Goal: Task Accomplishment & Management: Use online tool/utility

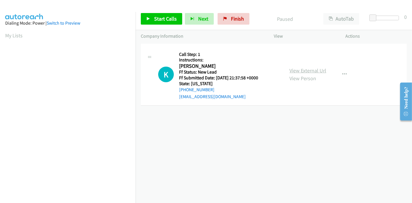
click at [310, 71] on link "View External Url" at bounding box center [308, 70] width 37 height 7
click at [155, 19] on span "Start Calls" at bounding box center [165, 18] width 23 height 7
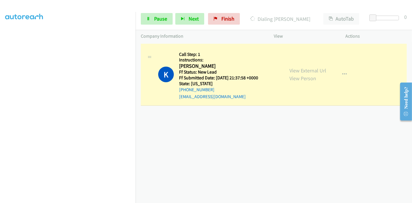
scroll to position [122, 0]
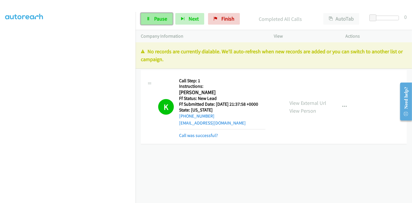
click at [157, 19] on span "Pause" at bounding box center [160, 18] width 13 height 7
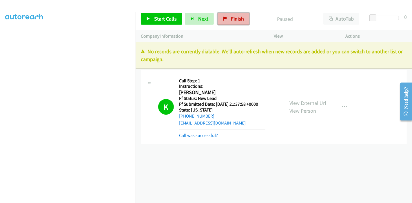
click at [231, 19] on span "Finish" at bounding box center [237, 18] width 13 height 7
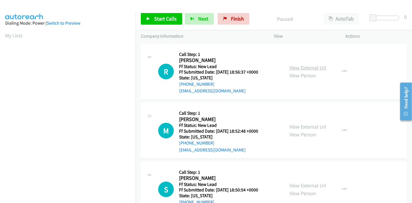
click at [308, 69] on link "View External Url" at bounding box center [308, 67] width 37 height 7
click at [296, 128] on link "View External Url" at bounding box center [308, 126] width 37 height 7
drag, startPoint x: 233, startPoint y: 15, endPoint x: 226, endPoint y: 21, distance: 8.8
click at [233, 15] on span "Finish" at bounding box center [237, 18] width 13 height 7
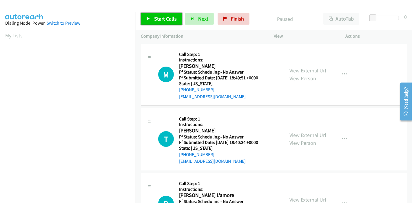
click at [159, 17] on span "Start Calls" at bounding box center [165, 18] width 23 height 7
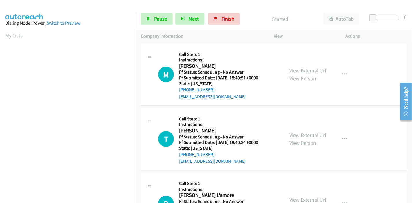
click at [312, 70] on link "View External Url" at bounding box center [308, 70] width 37 height 7
click at [302, 133] on link "View External Url" at bounding box center [308, 135] width 37 height 7
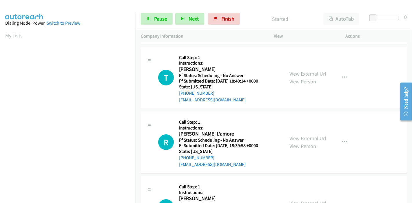
scroll to position [64, 0]
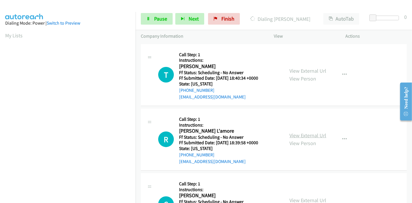
click at [292, 135] on link "View External Url" at bounding box center [308, 135] width 37 height 7
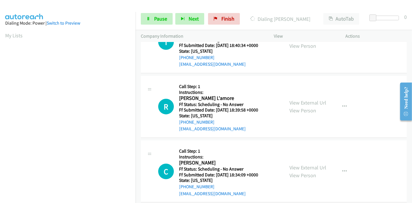
scroll to position [129, 0]
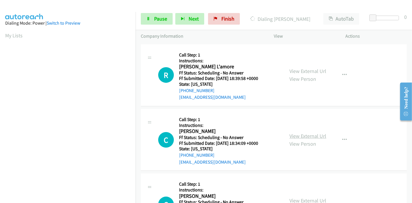
click at [300, 137] on link "View External Url" at bounding box center [308, 136] width 37 height 7
click at [305, 134] on link "View External Url" at bounding box center [308, 136] width 37 height 7
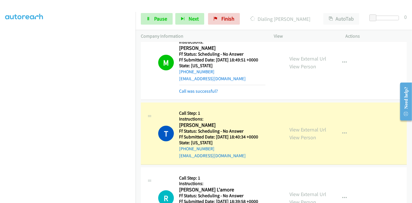
scroll to position [0, 0]
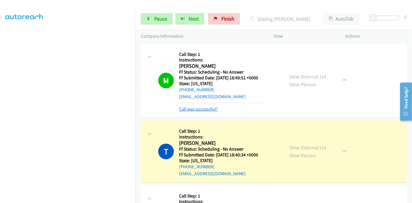
click at [210, 110] on link "Call was successful?" at bounding box center [198, 109] width 39 height 6
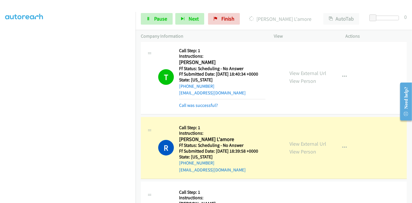
scroll to position [38, 0]
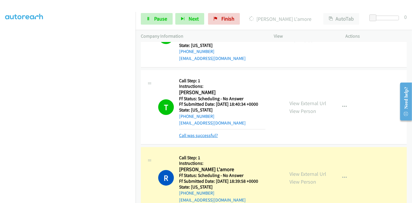
click at [209, 134] on link "Call was successful?" at bounding box center [198, 136] width 39 height 6
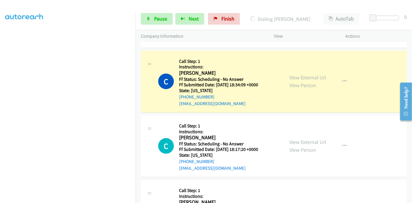
scroll to position [212, 0]
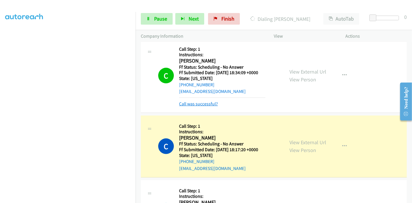
click at [208, 101] on link "Call was successful?" at bounding box center [198, 104] width 39 height 6
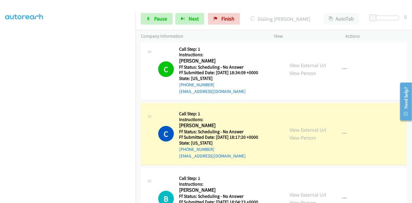
scroll to position [276, 0]
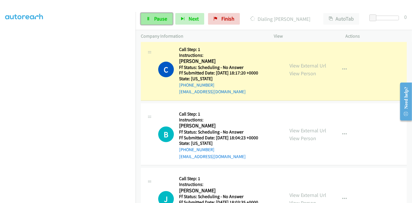
click at [148, 18] on icon at bounding box center [148, 19] width 4 height 4
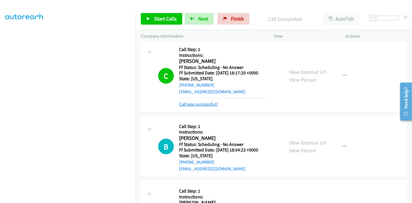
click at [211, 103] on link "Call was successful?" at bounding box center [198, 104] width 39 height 6
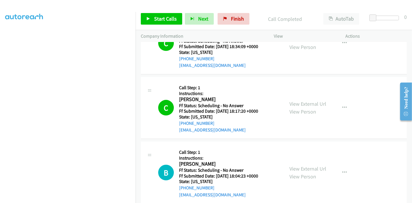
scroll to position [244, 0]
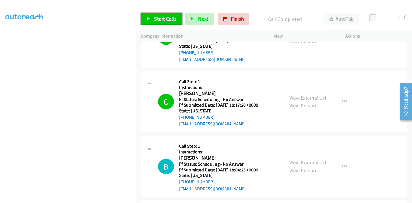
click at [154, 18] on span "Start Calls" at bounding box center [165, 18] width 23 height 7
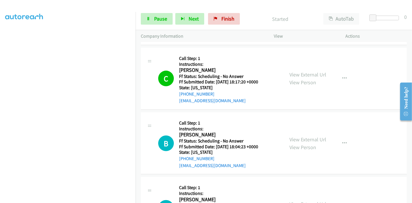
scroll to position [308, 0]
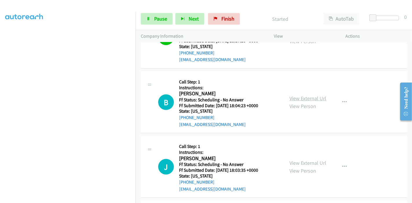
click at [301, 97] on link "View External Url" at bounding box center [308, 98] width 37 height 7
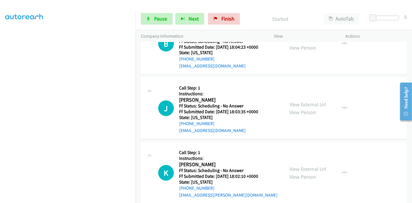
scroll to position [372, 0]
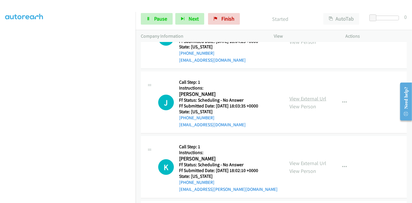
click at [298, 98] on link "View External Url" at bounding box center [308, 98] width 37 height 7
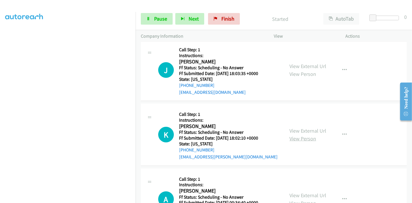
scroll to position [469, 0]
click at [300, 69] on link "View External Url" at bounding box center [308, 66] width 37 height 7
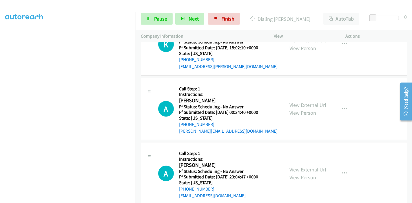
scroll to position [501, 0]
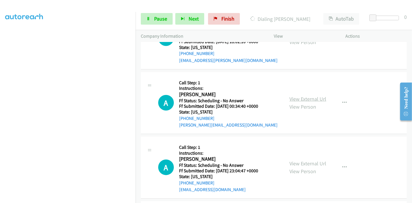
click at [298, 96] on link "View External Url" at bounding box center [308, 99] width 37 height 7
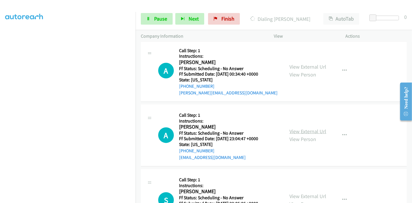
click at [296, 132] on link "View External Url" at bounding box center [308, 131] width 37 height 7
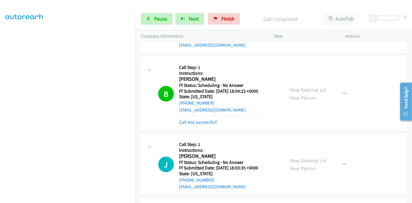
scroll to position [308, 0]
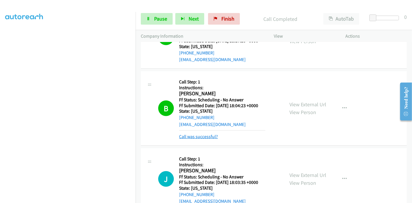
click at [197, 137] on link "Call was successful?" at bounding box center [198, 137] width 39 height 6
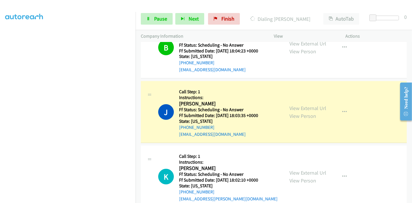
scroll to position [372, 0]
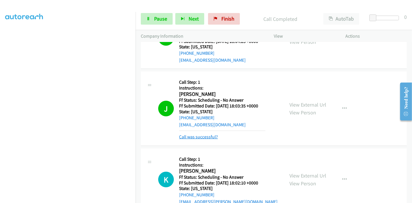
click at [198, 137] on link "Call was successful?" at bounding box center [198, 137] width 39 height 6
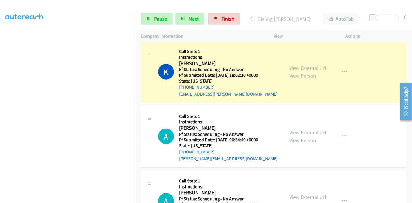
scroll to position [469, 0]
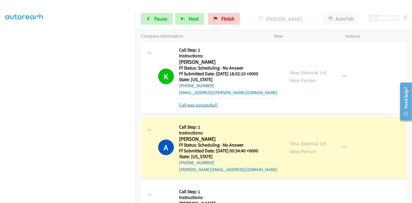
click at [199, 105] on link "Call was successful?" at bounding box center [198, 105] width 39 height 6
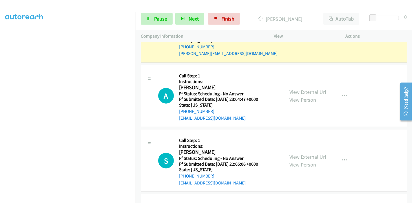
scroll to position [534, 0]
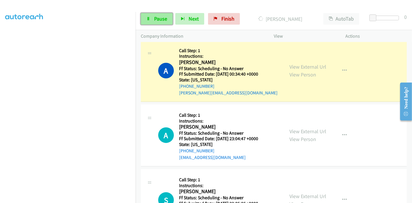
click at [150, 17] on icon at bounding box center [148, 19] width 4 height 4
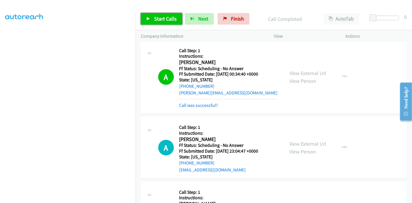
click at [158, 18] on span "Start Calls" at bounding box center [165, 18] width 23 height 7
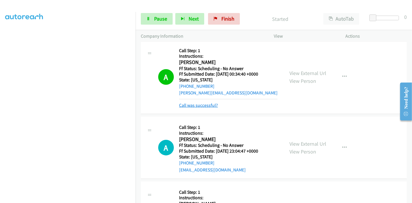
click at [190, 103] on link "Call was successful?" at bounding box center [198, 106] width 39 height 6
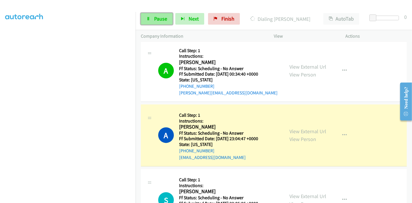
click at [155, 19] on span "Pause" at bounding box center [160, 18] width 13 height 7
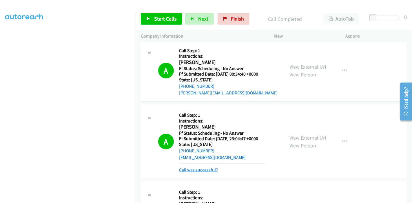
click at [197, 167] on link "Call was successful?" at bounding box center [198, 170] width 39 height 6
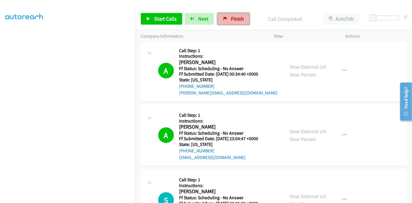
click at [235, 17] on span "Finish" at bounding box center [237, 18] width 13 height 7
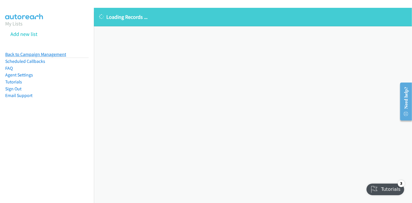
click at [60, 53] on link "Back to Campaign Management" at bounding box center [35, 55] width 61 height 6
click at [54, 54] on link "Back to Campaign Management" at bounding box center [35, 55] width 61 height 6
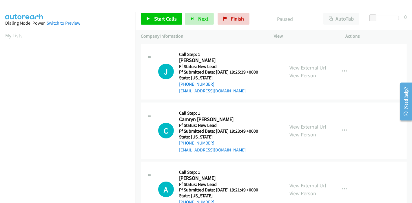
click at [305, 70] on link "View External Url" at bounding box center [308, 67] width 37 height 7
click at [304, 126] on link "View External Url" at bounding box center [308, 126] width 37 height 7
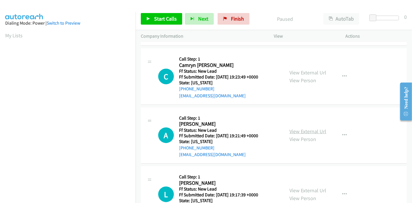
scroll to position [64, 0]
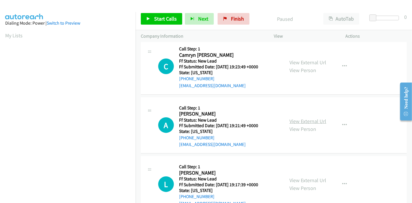
click at [308, 121] on link "View External Url" at bounding box center [308, 121] width 37 height 7
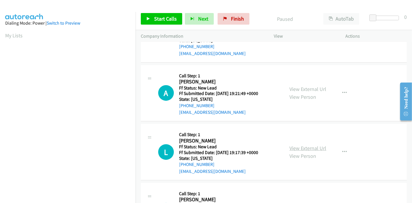
click at [301, 146] on link "View External Url" at bounding box center [308, 148] width 37 height 7
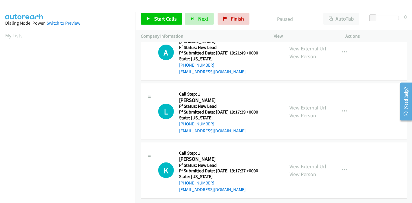
scroll to position [141, 0]
click at [303, 163] on link "View External Url" at bounding box center [308, 166] width 37 height 7
click at [153, 19] on link "Start Calls" at bounding box center [161, 19] width 41 height 12
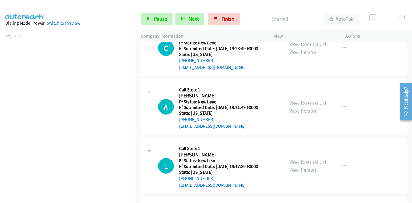
scroll to position [0, 0]
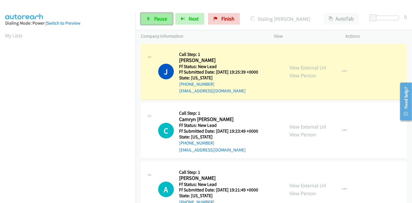
click at [159, 22] on link "Pause" at bounding box center [157, 19] width 32 height 12
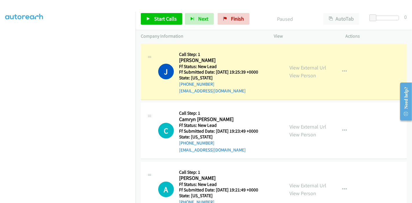
scroll to position [122, 0]
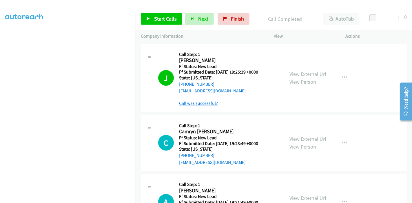
click at [196, 102] on link "Call was successful?" at bounding box center [198, 104] width 39 height 6
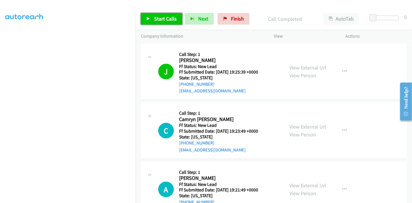
click at [151, 21] on link "Start Calls" at bounding box center [161, 19] width 41 height 12
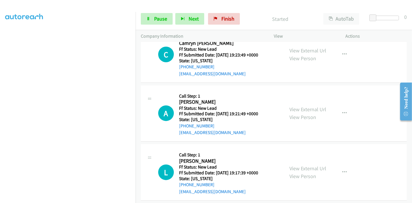
scroll to position [77, 0]
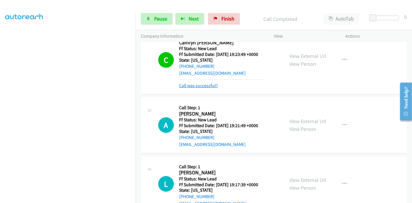
click at [205, 84] on link "Call was successful?" at bounding box center [198, 86] width 39 height 6
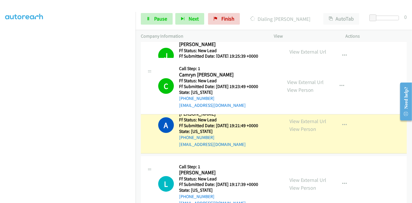
drag, startPoint x: 205, startPoint y: 84, endPoint x: 130, endPoint y: 141, distance: 94.4
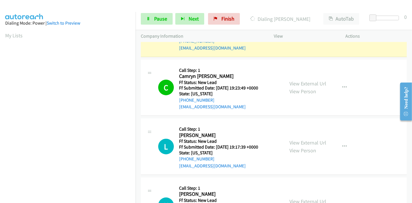
scroll to position [38, 0]
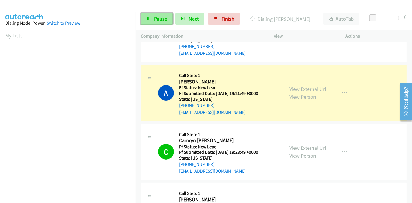
click at [159, 19] on span "Pause" at bounding box center [160, 18] width 13 height 7
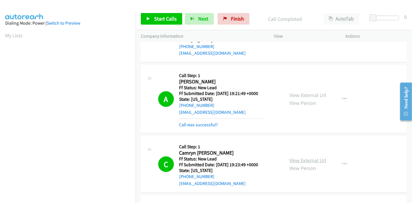
click at [303, 159] on link "View External Url" at bounding box center [308, 160] width 37 height 7
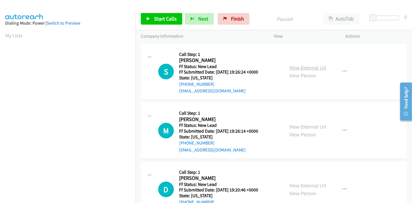
click at [305, 68] on link "View External Url" at bounding box center [308, 67] width 37 height 7
click at [300, 125] on link "View External Url" at bounding box center [308, 126] width 37 height 7
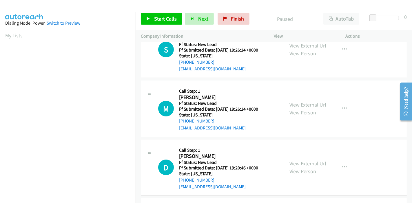
scroll to position [32, 0]
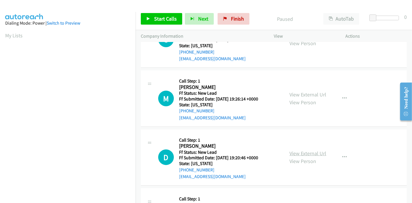
click at [301, 154] on link "View External Url" at bounding box center [308, 153] width 37 height 7
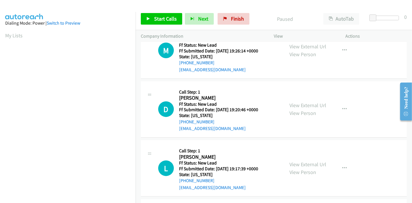
scroll to position [141, 0]
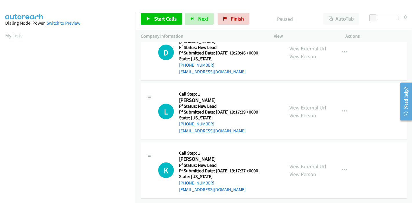
click at [303, 104] on link "View External Url" at bounding box center [308, 107] width 37 height 7
click at [298, 164] on link "View External Url" at bounding box center [308, 166] width 37 height 7
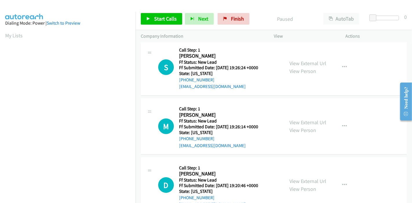
scroll to position [0, 0]
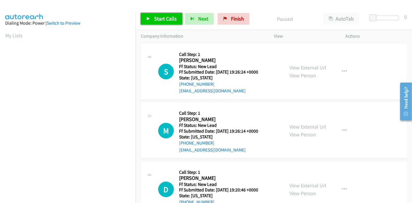
click at [151, 18] on link "Start Calls" at bounding box center [161, 19] width 41 height 12
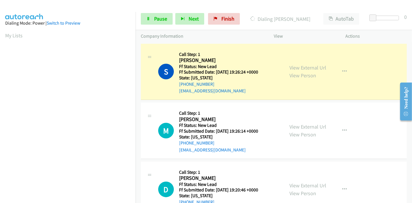
scroll to position [122, 0]
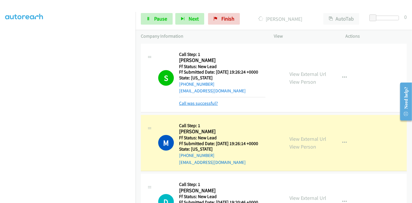
click at [195, 101] on link "Call was successful?" at bounding box center [198, 104] width 39 height 6
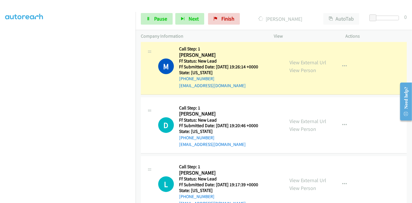
scroll to position [0, 0]
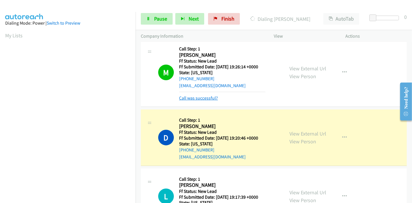
click at [197, 98] on link "Call was successful?" at bounding box center [198, 98] width 39 height 6
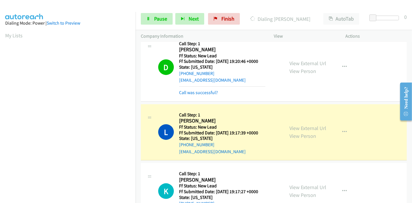
scroll to position [122, 0]
click at [194, 92] on link "Call was successful?" at bounding box center [198, 93] width 39 height 6
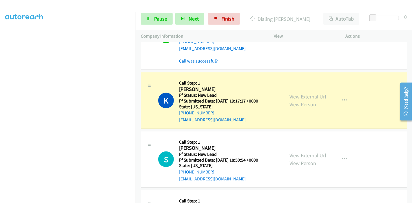
click at [203, 61] on link "Call was successful?" at bounding box center [198, 61] width 39 height 6
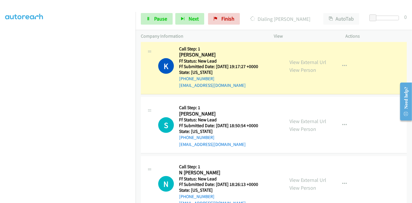
scroll to position [252, 0]
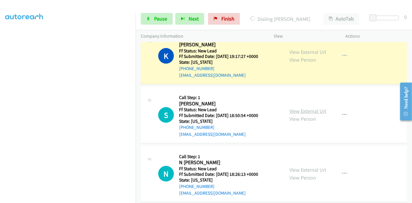
click at [291, 108] on link "View External Url" at bounding box center [308, 111] width 37 height 7
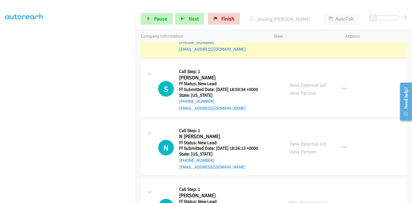
scroll to position [284, 0]
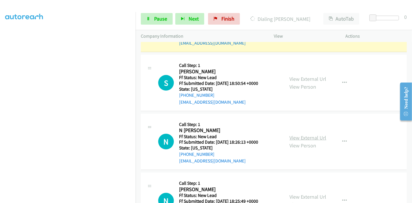
click at [296, 134] on link "View External Url" at bounding box center [308, 137] width 37 height 7
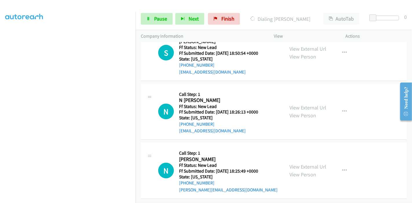
scroll to position [318, 0]
click at [299, 163] on link "View External Url" at bounding box center [308, 166] width 37 height 7
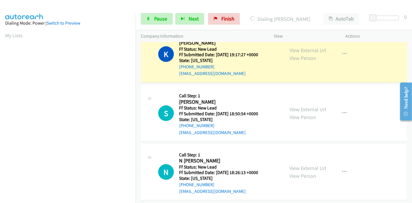
scroll to position [122, 0]
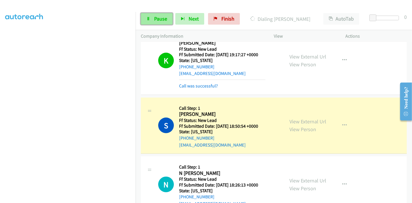
click at [155, 17] on span "Pause" at bounding box center [160, 18] width 13 height 7
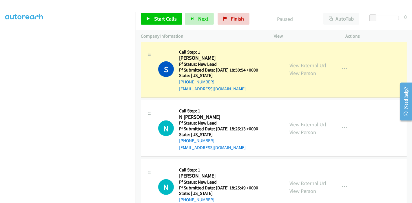
scroll to position [318, 0]
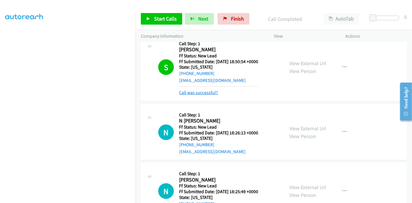
drag, startPoint x: 339, startPoint y: 132, endPoint x: 337, endPoint y: 137, distance: 5.7
click at [339, 132] on button "button" at bounding box center [345, 132] width 16 height 12
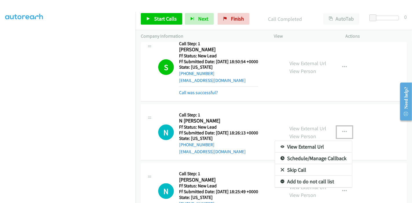
click at [302, 168] on link "Skip Call" at bounding box center [313, 170] width 77 height 12
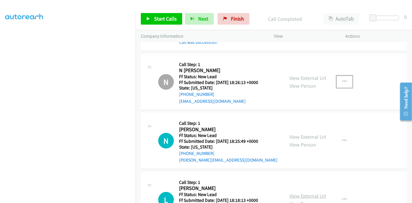
scroll to position [414, 0]
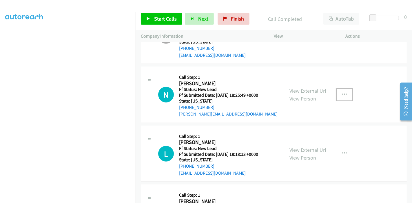
click at [342, 92] on icon "button" at bounding box center [344, 94] width 5 height 5
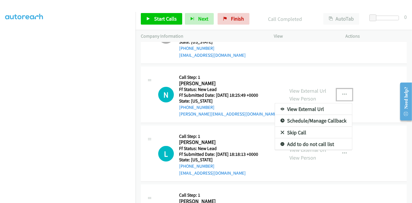
click at [300, 132] on link "Skip Call" at bounding box center [313, 133] width 77 height 12
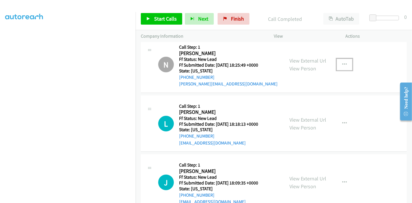
scroll to position [479, 0]
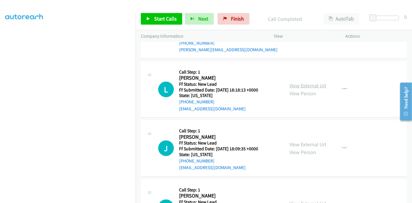
click at [313, 84] on link "View External Url" at bounding box center [308, 85] width 37 height 7
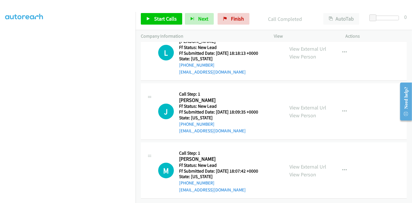
scroll to position [519, 0]
click at [301, 104] on link "View External Url" at bounding box center [308, 107] width 37 height 7
click at [296, 163] on link "View External Url" at bounding box center [308, 166] width 37 height 7
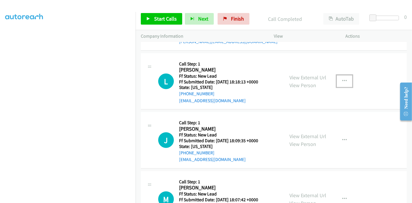
click at [342, 79] on icon "button" at bounding box center [344, 81] width 5 height 5
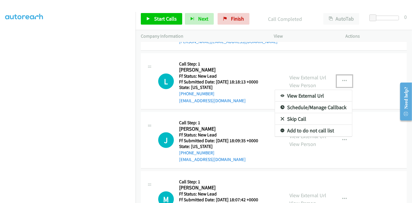
click at [300, 119] on link "Skip Call" at bounding box center [313, 119] width 77 height 12
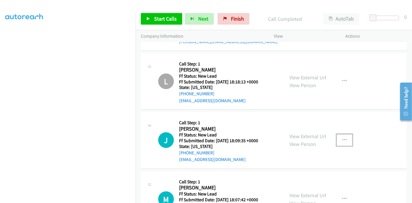
click at [339, 138] on button "button" at bounding box center [345, 140] width 16 height 12
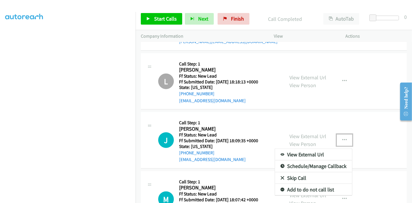
click at [293, 174] on link "Skip Call" at bounding box center [313, 178] width 77 height 12
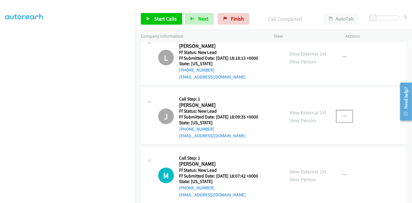
scroll to position [519, 0]
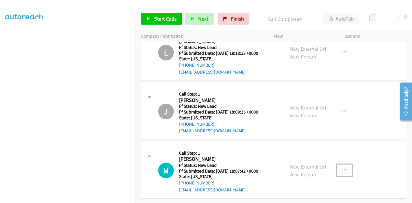
click at [340, 168] on button "button" at bounding box center [345, 171] width 16 height 12
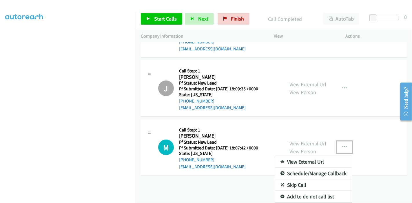
click at [302, 183] on link "Skip Call" at bounding box center [313, 185] width 77 height 12
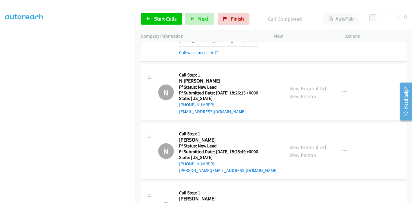
scroll to position [545, 0]
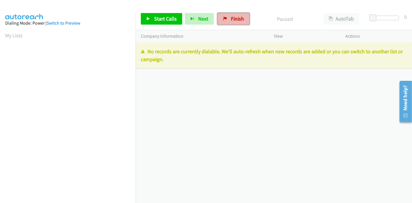
click at [232, 19] on span "Finish" at bounding box center [237, 18] width 13 height 7
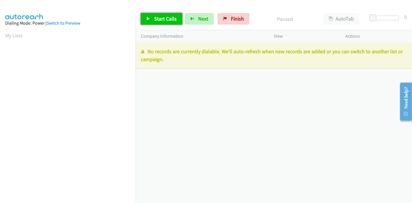
click at [145, 19] on link "Start Calls" at bounding box center [161, 19] width 41 height 12
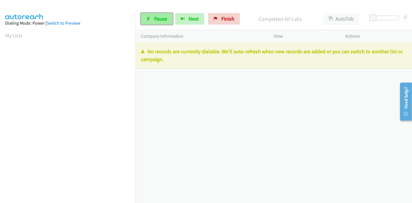
drag, startPoint x: 154, startPoint y: 22, endPoint x: 163, endPoint y: 22, distance: 9.3
click at [154, 22] on span "Pause" at bounding box center [160, 18] width 13 height 7
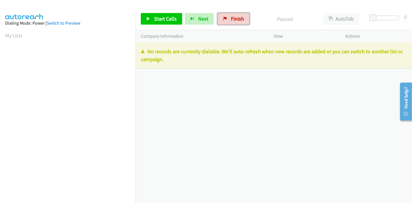
drag, startPoint x: 224, startPoint y: 19, endPoint x: 226, endPoint y: 25, distance: 6.5
click at [224, 19] on icon at bounding box center [225, 19] width 4 height 4
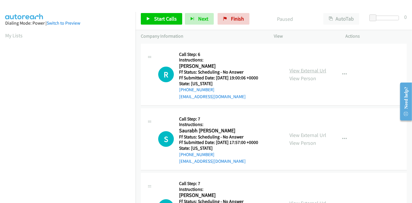
click at [308, 71] on link "View External Url" at bounding box center [308, 70] width 37 height 7
click at [303, 135] on link "View External Url" at bounding box center [308, 135] width 37 height 7
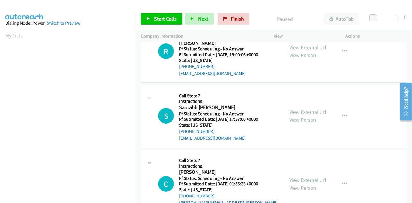
scroll to position [32, 0]
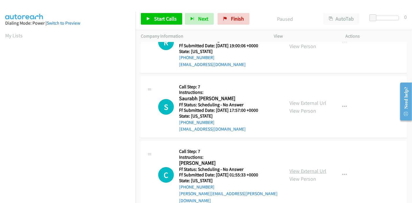
click at [296, 168] on link "View External Url" at bounding box center [308, 171] width 37 height 7
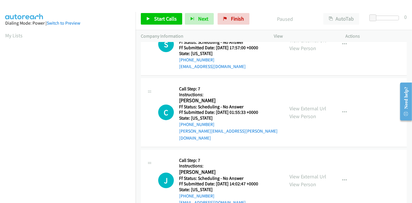
scroll to position [97, 0]
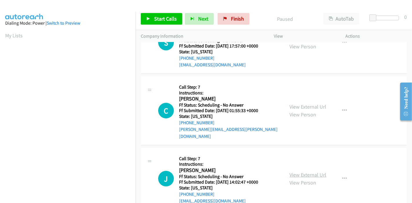
click at [294, 172] on link "View External Url" at bounding box center [308, 175] width 37 height 7
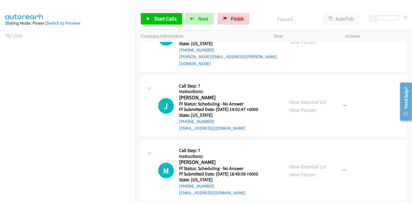
scroll to position [193, 0]
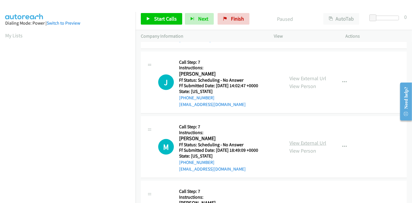
click at [298, 140] on link "View External Url" at bounding box center [308, 143] width 37 height 7
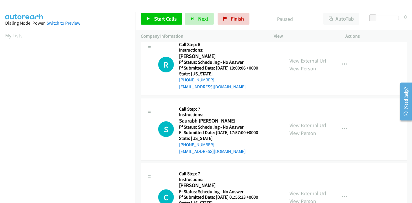
scroll to position [0, 0]
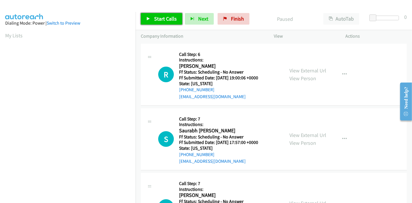
click at [157, 21] on span "Start Calls" at bounding box center [165, 18] width 23 height 7
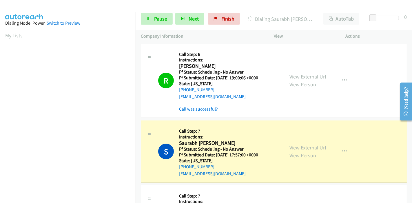
click at [201, 110] on link "Call was successful?" at bounding box center [198, 109] width 39 height 6
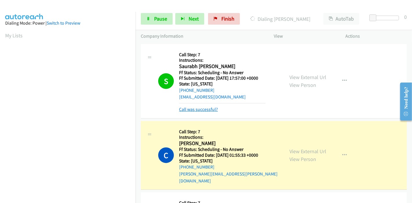
click at [196, 109] on link "Call was successful?" at bounding box center [198, 110] width 39 height 6
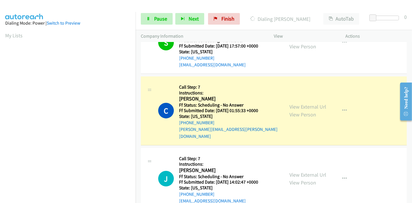
scroll to position [122, 0]
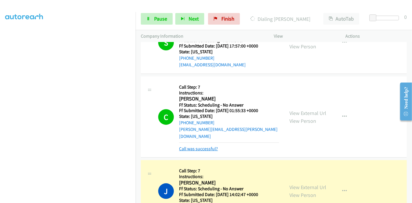
click at [209, 146] on link "Call was successful?" at bounding box center [198, 149] width 39 height 6
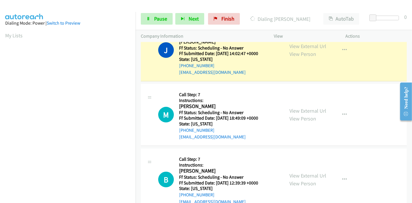
scroll to position [232, 0]
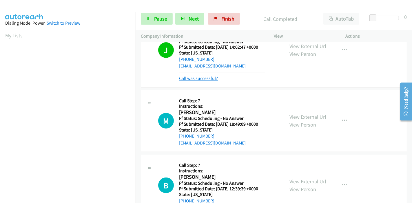
click at [198, 76] on link "Call was successful?" at bounding box center [198, 79] width 39 height 6
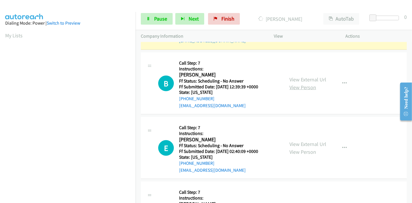
scroll to position [322, 0]
click at [294, 76] on link "View External Url" at bounding box center [308, 79] width 37 height 7
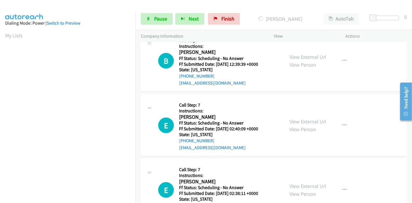
scroll to position [354, 0]
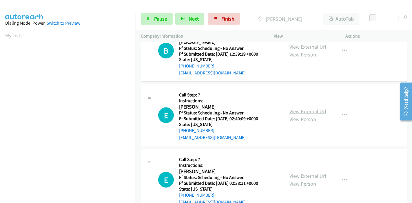
click at [306, 108] on link "View External Url" at bounding box center [308, 111] width 37 height 7
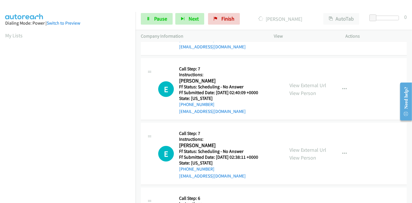
scroll to position [386, 0]
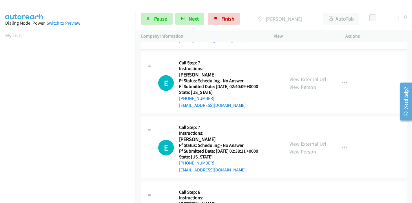
click at [299, 141] on link "View External Url" at bounding box center [308, 144] width 37 height 7
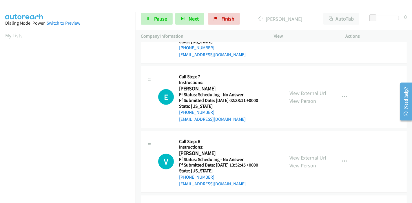
scroll to position [451, 0]
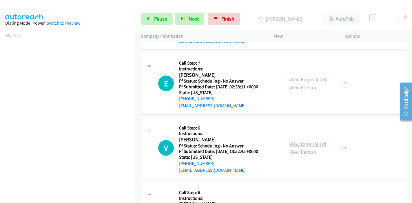
click at [310, 141] on link "View External Url" at bounding box center [308, 144] width 37 height 7
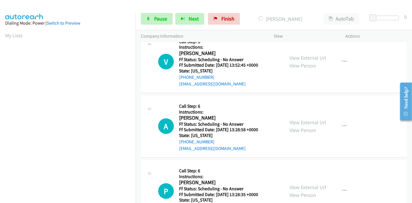
scroll to position [547, 0]
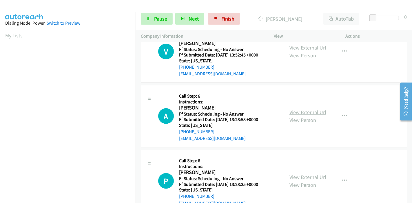
click at [305, 109] on link "View External Url" at bounding box center [308, 112] width 37 height 7
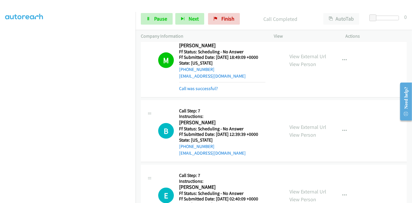
scroll to position [290, 0]
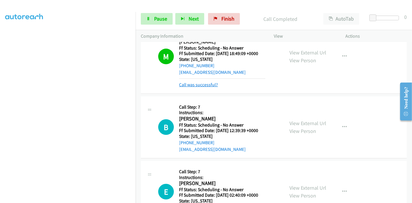
click at [201, 82] on link "Call was successful?" at bounding box center [198, 85] width 39 height 6
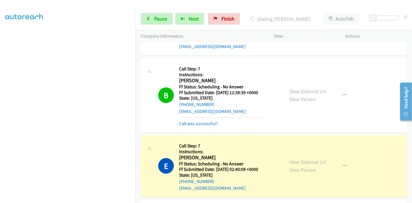
scroll to position [122, 0]
click at [198, 121] on link "Call was successful?" at bounding box center [198, 124] width 39 height 6
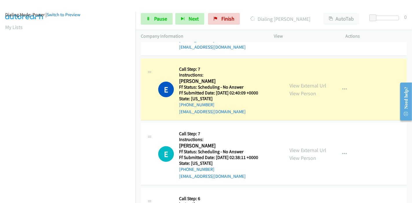
scroll to position [0, 0]
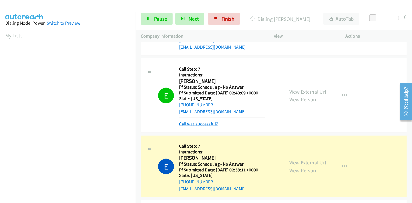
click at [210, 121] on link "Call was successful?" at bounding box center [198, 124] width 39 height 6
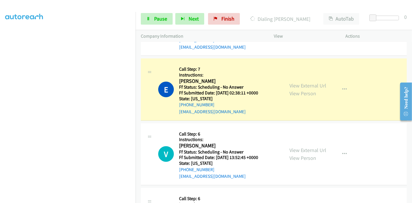
scroll to position [122, 0]
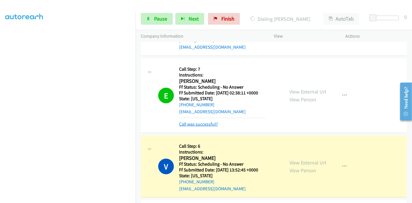
click at [198, 121] on link "Call was successful?" at bounding box center [198, 124] width 39 height 6
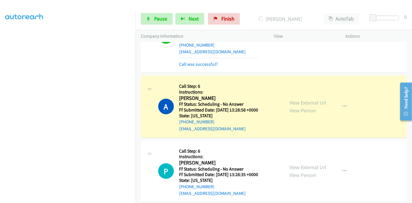
scroll to position [579, 0]
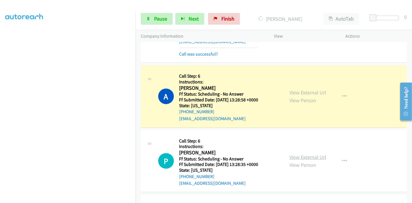
click at [302, 154] on link "View External Url" at bounding box center [308, 157] width 37 height 7
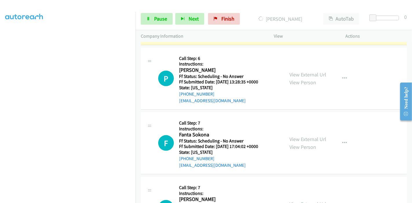
scroll to position [676, 0]
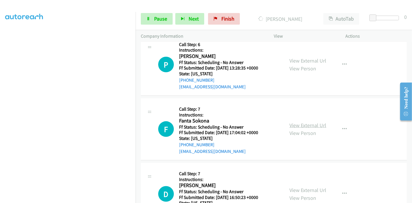
click at [312, 122] on link "View External Url" at bounding box center [308, 125] width 37 height 7
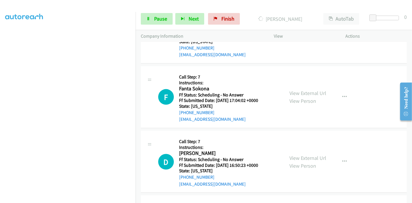
click at [289, 145] on div "View External Url View Person View External Url Email Schedule/Manage Callback …" at bounding box center [322, 161] width 77 height 51
click at [293, 155] on link "View External Url" at bounding box center [308, 158] width 37 height 7
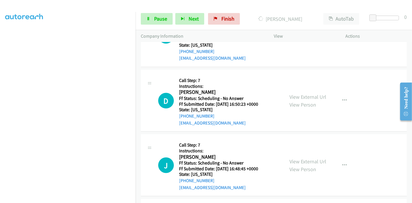
scroll to position [772, 0]
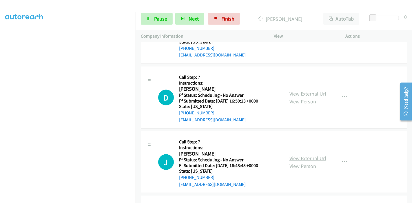
click at [301, 155] on link "View External Url" at bounding box center [308, 158] width 37 height 7
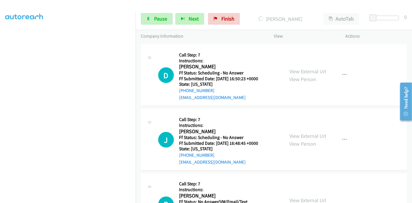
scroll to position [805, 0]
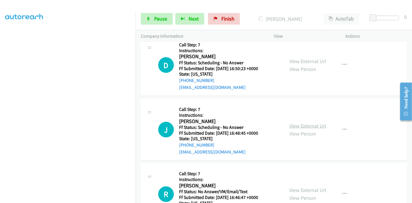
click at [306, 123] on link "View External Url" at bounding box center [308, 126] width 37 height 7
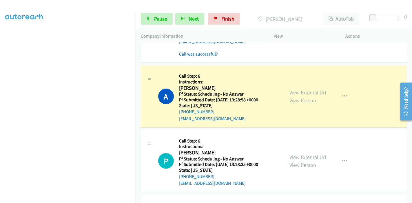
scroll to position [122, 0]
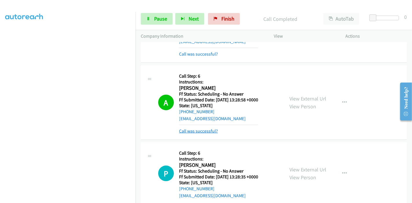
click at [197, 128] on link "Call was successful?" at bounding box center [198, 131] width 39 height 6
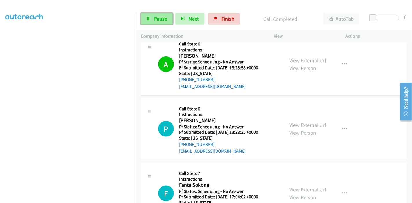
click at [154, 19] on span "Pause" at bounding box center [160, 18] width 13 height 7
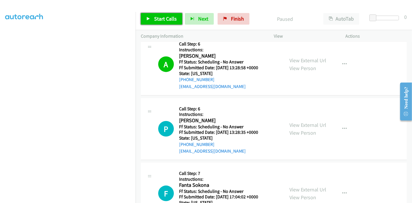
click at [147, 16] on link "Start Calls" at bounding box center [161, 19] width 41 height 12
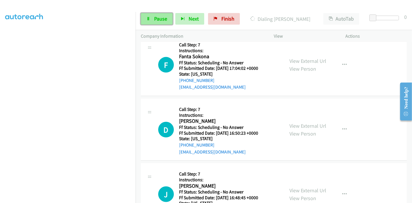
click at [150, 21] on link "Pause" at bounding box center [157, 19] width 32 height 12
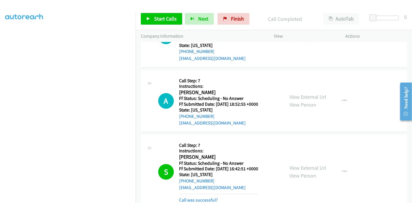
scroll to position [966, 0]
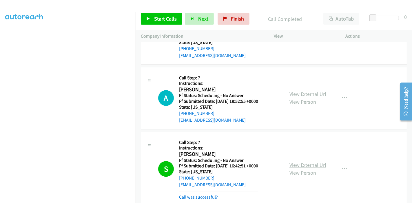
click at [301, 162] on link "View External Url" at bounding box center [308, 165] width 37 height 7
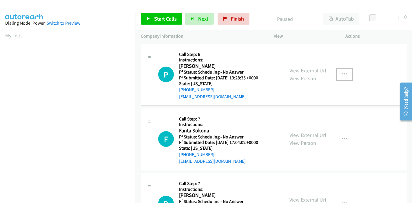
drag, startPoint x: 349, startPoint y: 72, endPoint x: 345, endPoint y: 72, distance: 4.6
click at [349, 72] on button "button" at bounding box center [345, 75] width 16 height 12
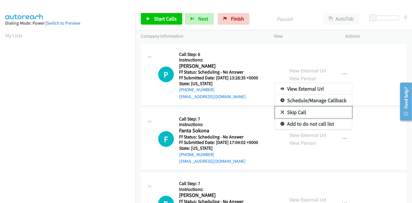
click at [294, 112] on link "Skip Call" at bounding box center [313, 113] width 77 height 12
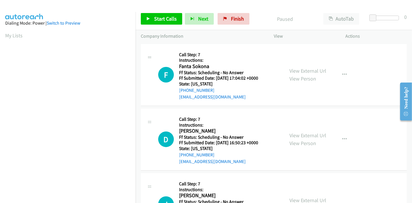
scroll to position [161, 0]
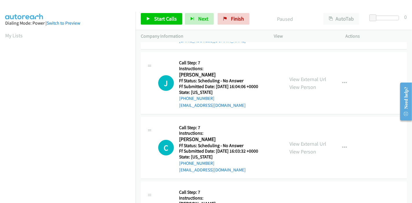
scroll to position [322, 0]
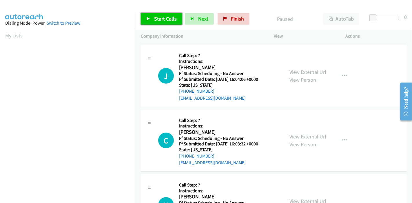
click at [159, 17] on span "Start Calls" at bounding box center [165, 18] width 23 height 7
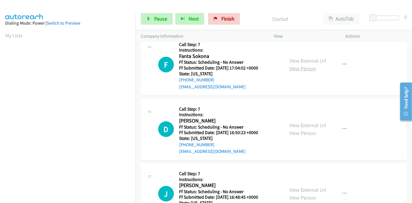
scroll to position [0, 0]
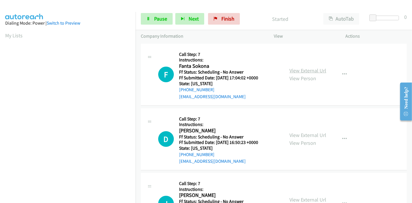
click at [304, 72] on link "View External Url" at bounding box center [308, 70] width 37 height 7
click at [304, 133] on link "View External Url" at bounding box center [308, 135] width 37 height 7
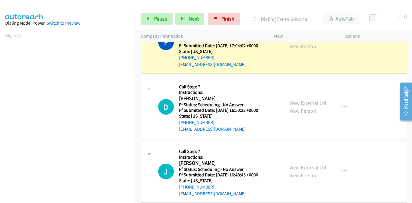
click at [305, 170] on link "View External Url" at bounding box center [308, 167] width 37 height 7
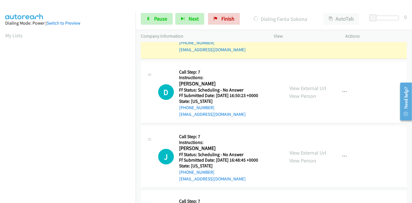
scroll to position [97, 0]
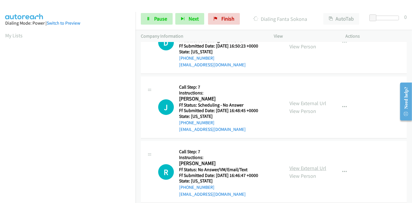
click at [303, 170] on link "View External Url" at bounding box center [308, 168] width 37 height 7
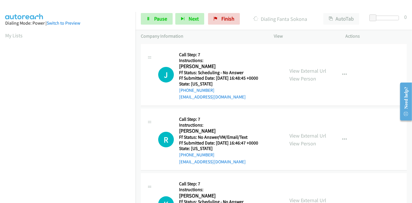
scroll to position [161, 0]
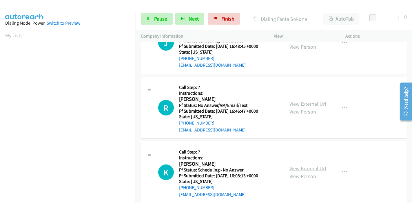
click at [305, 167] on link "View External Url" at bounding box center [308, 168] width 37 height 7
click at [159, 18] on span "Pause" at bounding box center [160, 18] width 13 height 7
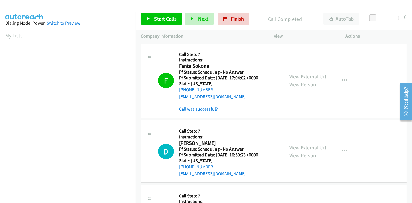
scroll to position [122, 0]
click at [154, 19] on span "Start Calls" at bounding box center [165, 18] width 23 height 7
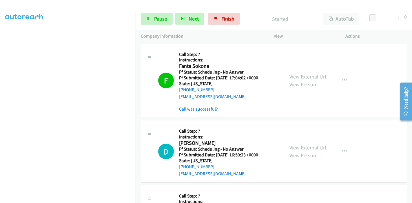
click at [190, 107] on link "Call was successful?" at bounding box center [198, 109] width 39 height 6
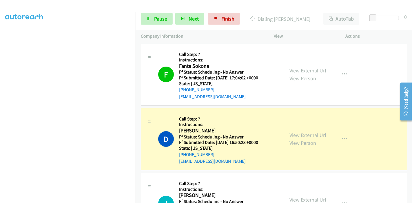
scroll to position [0, 0]
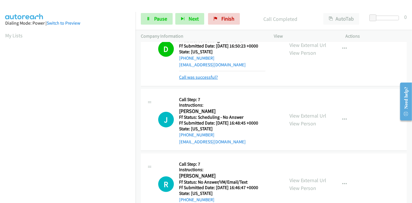
click at [202, 76] on link "Call was successful?" at bounding box center [198, 77] width 39 height 6
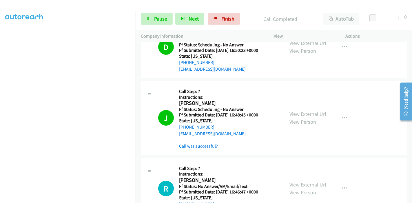
scroll to position [129, 0]
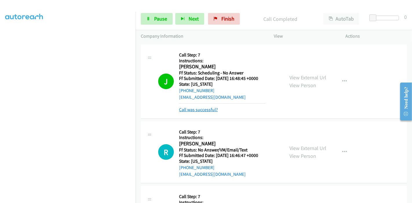
click at [206, 108] on link "Call was successful?" at bounding box center [198, 110] width 39 height 6
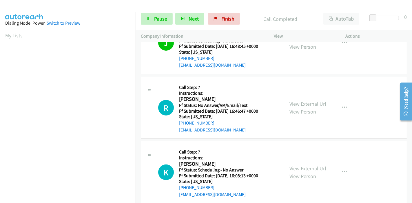
scroll to position [122, 0]
click at [155, 21] on span "Pause" at bounding box center [160, 18] width 13 height 7
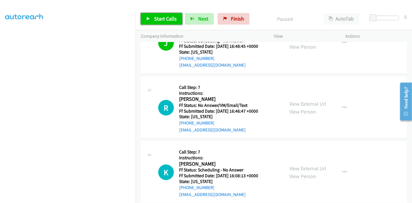
click at [161, 19] on span "Start Calls" at bounding box center [165, 18] width 23 height 7
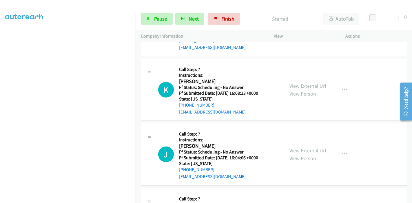
scroll to position [257, 0]
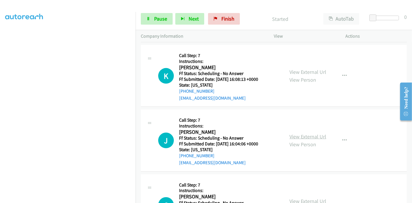
click at [300, 137] on link "View External Url" at bounding box center [308, 136] width 37 height 7
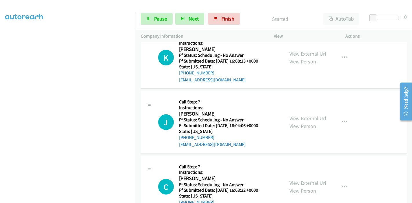
scroll to position [290, 0]
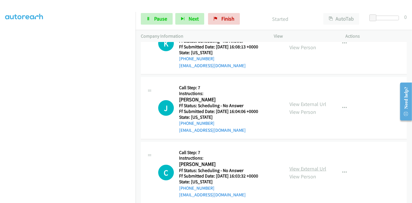
click at [297, 166] on link "View External Url" at bounding box center [308, 168] width 37 height 7
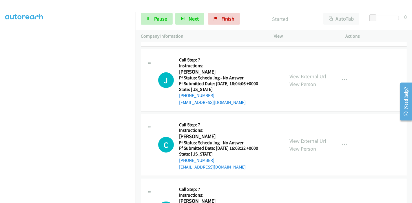
scroll to position [354, 0]
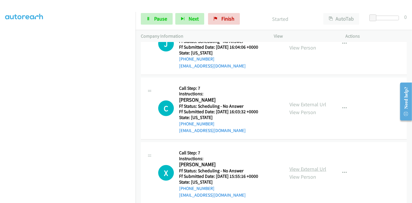
click at [296, 166] on link "View External Url" at bounding box center [308, 169] width 37 height 7
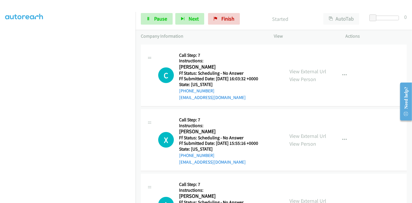
scroll to position [419, 0]
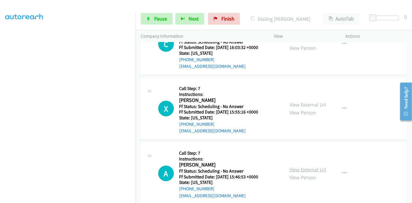
click at [295, 169] on link "View External Url" at bounding box center [308, 169] width 37 height 7
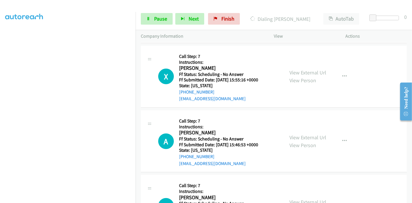
scroll to position [483, 0]
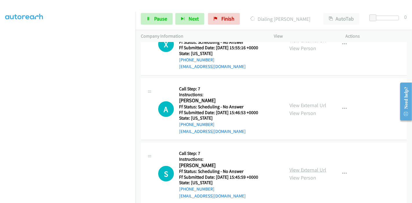
click at [299, 168] on link "View External Url" at bounding box center [308, 170] width 37 height 7
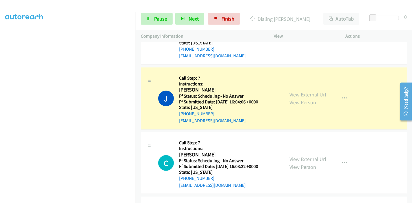
scroll to position [322, 0]
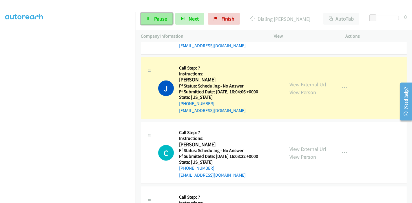
click at [154, 20] on span "Pause" at bounding box center [160, 18] width 13 height 7
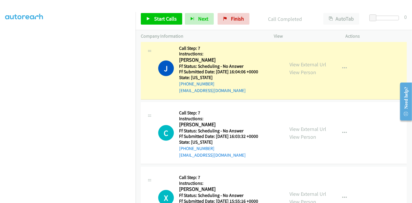
scroll to position [122, 0]
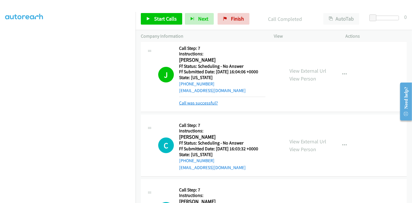
click at [194, 100] on link "Call was successful?" at bounding box center [198, 103] width 39 height 6
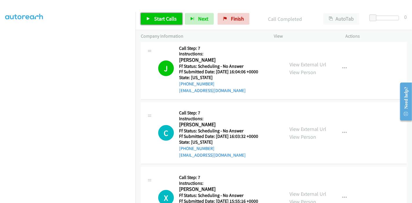
click at [157, 18] on span "Start Calls" at bounding box center [165, 18] width 23 height 7
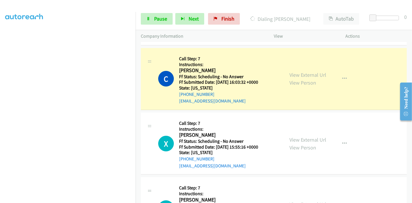
scroll to position [419, 0]
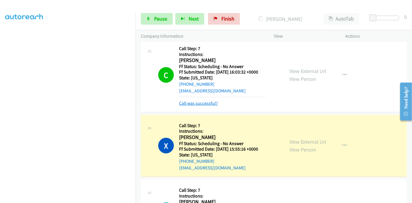
click at [202, 103] on link "Call was successful?" at bounding box center [198, 104] width 39 height 6
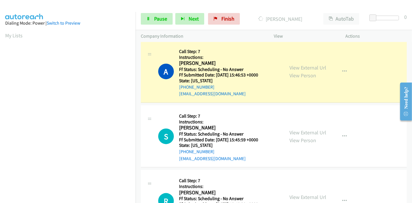
scroll to position [547, 0]
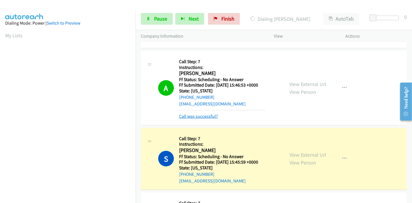
click at [195, 114] on link "Call was successful?" at bounding box center [198, 117] width 39 height 6
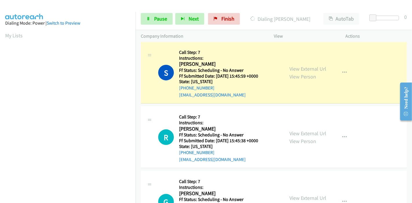
scroll to position [676, 0]
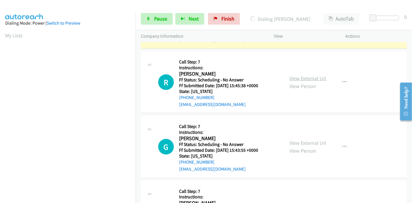
click at [300, 78] on link "View External Url" at bounding box center [308, 78] width 37 height 7
click at [303, 141] on link "View External Url" at bounding box center [308, 143] width 37 height 7
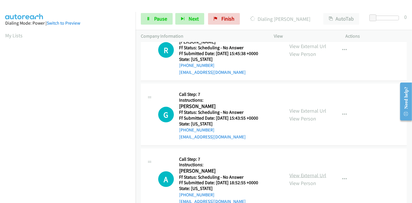
click at [303, 174] on link "View External Url" at bounding box center [308, 175] width 37 height 7
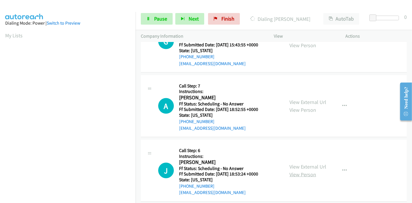
scroll to position [805, 0]
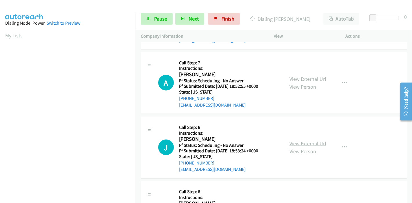
click at [306, 145] on link "View External Url" at bounding box center [308, 143] width 37 height 7
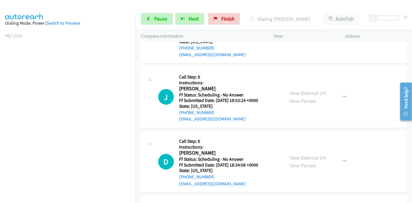
scroll to position [870, 0]
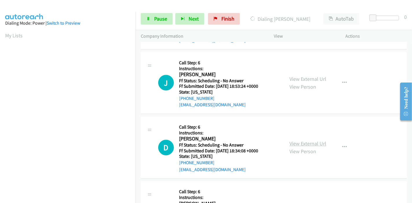
click at [306, 141] on link "View External Url" at bounding box center [308, 144] width 37 height 7
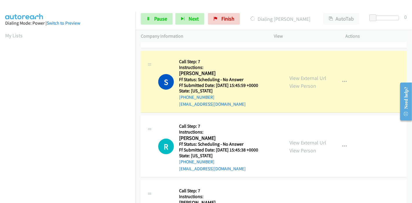
scroll to position [122, 0]
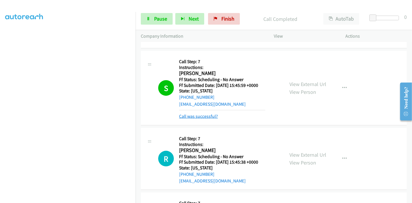
click at [203, 115] on link "Call was successful?" at bounding box center [198, 117] width 39 height 6
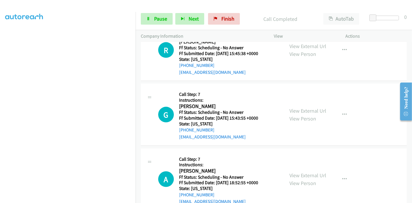
scroll to position [676, 0]
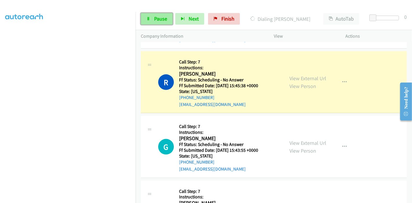
click at [150, 21] on link "Pause" at bounding box center [157, 19] width 32 height 12
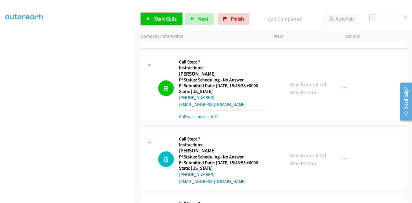
click at [158, 14] on link "Start Calls" at bounding box center [161, 19] width 41 height 12
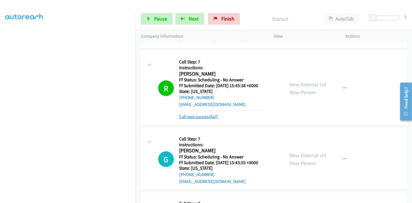
click at [200, 114] on link "Call was successful?" at bounding box center [198, 117] width 39 height 6
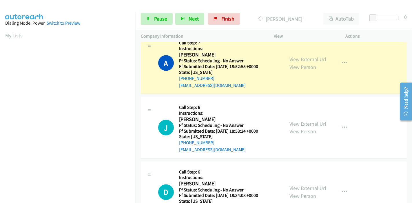
scroll to position [122, 0]
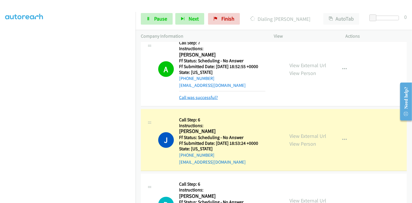
click at [203, 97] on link "Call was successful?" at bounding box center [198, 98] width 39 height 6
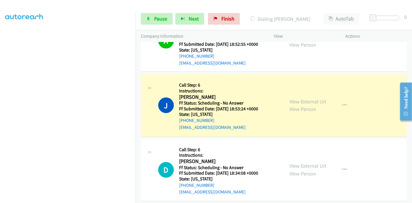
scroll to position [902, 0]
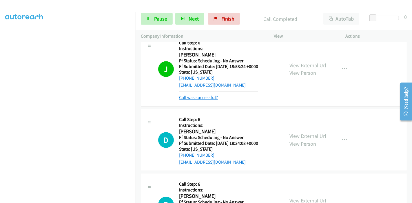
click at [206, 97] on link "Call was successful?" at bounding box center [198, 98] width 39 height 6
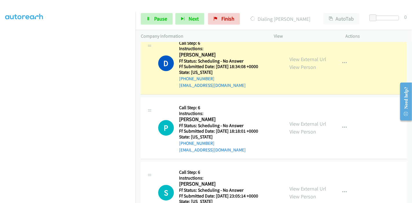
scroll to position [998, 0]
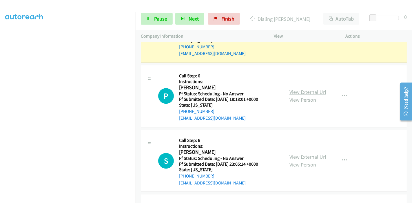
click at [294, 91] on link "View External Url" at bounding box center [308, 92] width 37 height 7
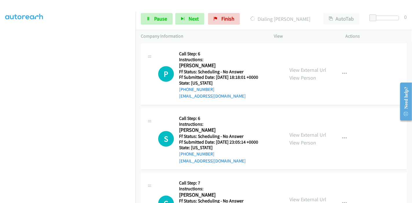
scroll to position [1030, 0]
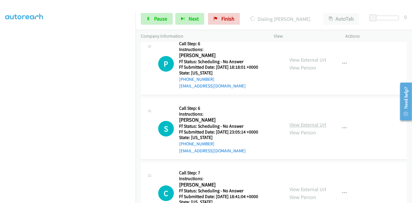
click at [301, 121] on link "View External Url" at bounding box center [308, 124] width 37 height 7
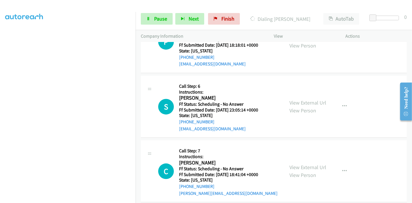
scroll to position [1063, 0]
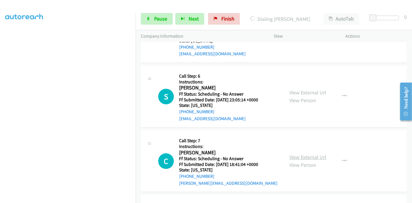
click at [309, 154] on link "View External Url" at bounding box center [308, 157] width 37 height 7
click at [306, 154] on link "View External Url" at bounding box center [308, 157] width 37 height 7
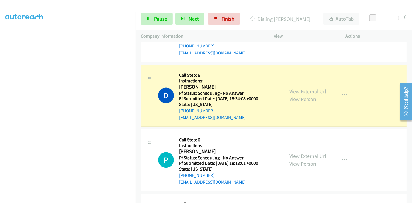
scroll to position [966, 0]
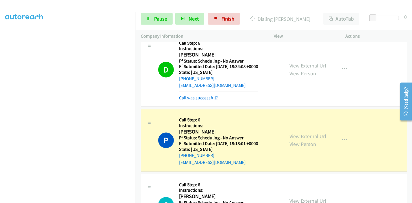
click at [202, 97] on link "Call was successful?" at bounding box center [198, 98] width 39 height 6
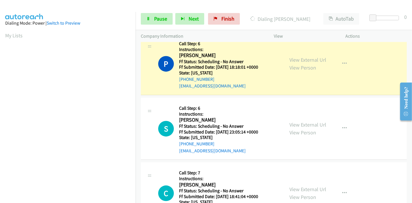
scroll to position [0, 0]
click at [148, 19] on icon at bounding box center [148, 19] width 4 height 4
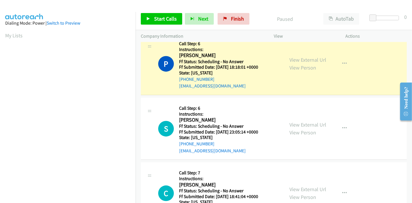
scroll to position [122, 0]
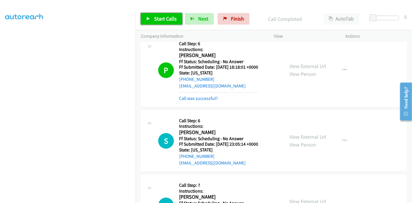
click at [158, 18] on span "Start Calls" at bounding box center [165, 18] width 23 height 7
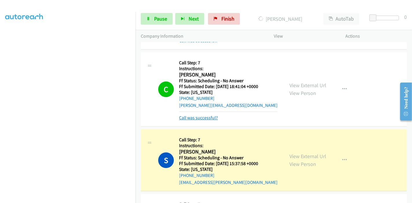
click at [198, 115] on link "Call was successful?" at bounding box center [198, 118] width 39 height 6
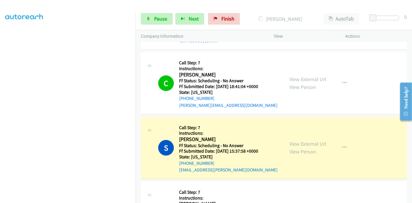
scroll to position [1262, 0]
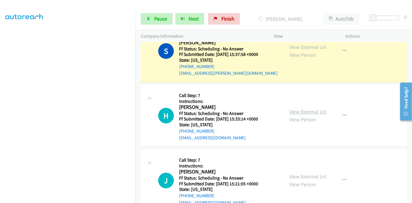
click at [301, 108] on link "View External Url" at bounding box center [308, 111] width 37 height 7
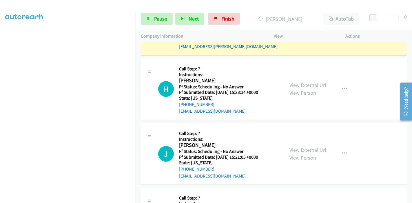
scroll to position [1326, 0]
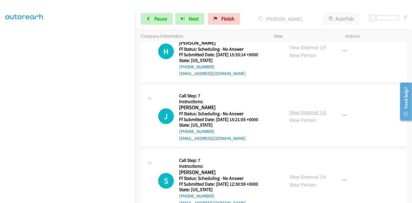
click at [303, 110] on link "View External Url" at bounding box center [308, 112] width 37 height 7
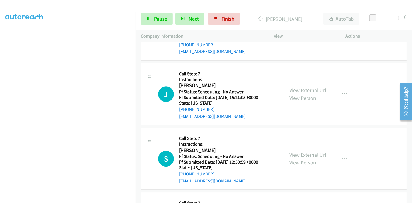
scroll to position [1358, 0]
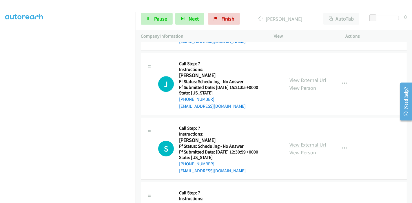
click at [301, 142] on link "View External Url" at bounding box center [308, 144] width 37 height 7
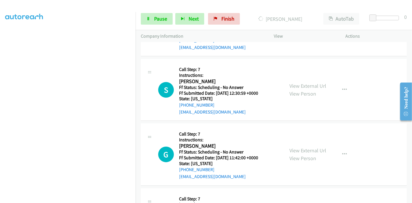
scroll to position [1423, 0]
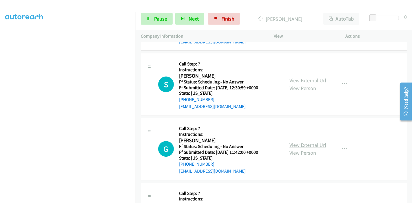
click at [300, 142] on link "View External Url" at bounding box center [308, 145] width 37 height 7
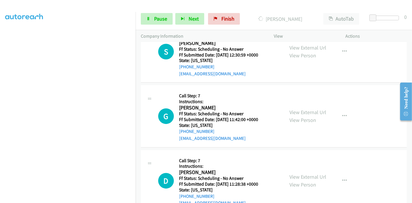
scroll to position [1487, 0]
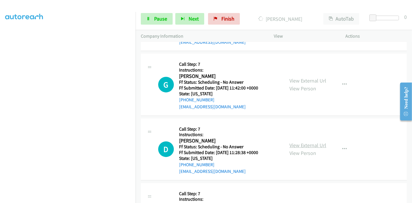
click at [305, 142] on link "View External Url" at bounding box center [308, 145] width 37 height 7
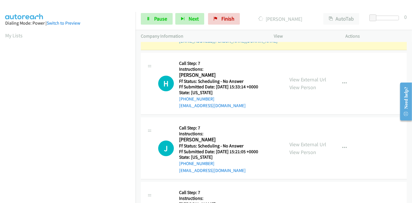
scroll to position [1229, 0]
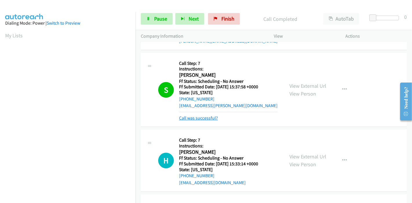
click at [196, 117] on link "Call was successful?" at bounding box center [198, 118] width 39 height 6
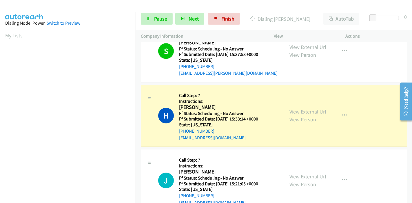
scroll to position [122, 0]
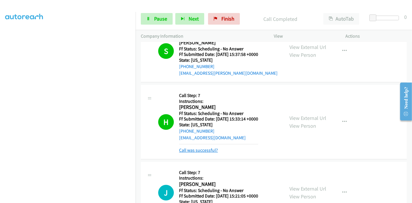
click at [196, 148] on link "Call was successful?" at bounding box center [198, 151] width 39 height 6
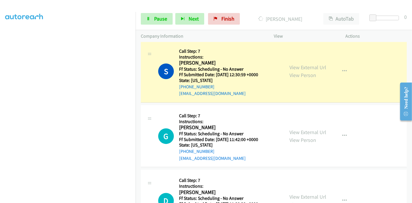
scroll to position [1455, 0]
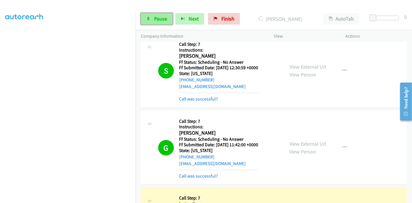
click at [157, 18] on span "Pause" at bounding box center [160, 18] width 13 height 7
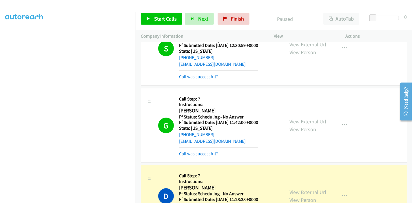
scroll to position [1487, 0]
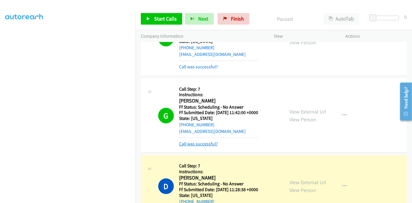
click at [208, 143] on link "Call was successful?" at bounding box center [198, 144] width 39 height 6
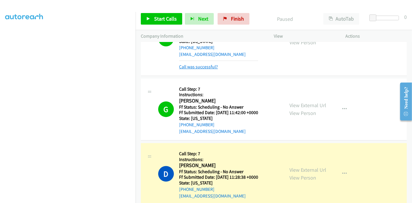
click at [209, 64] on link "Call was successful?" at bounding box center [198, 67] width 39 height 6
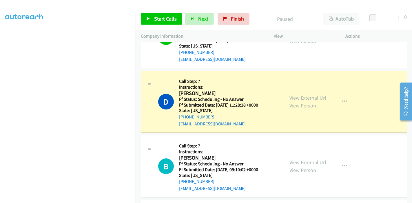
scroll to position [1578, 0]
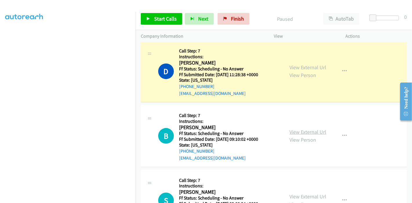
click at [295, 130] on link "View External Url" at bounding box center [308, 132] width 37 height 7
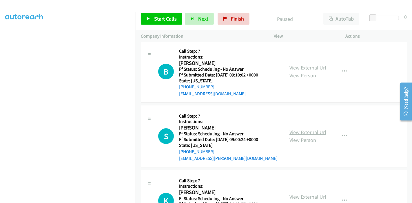
click at [307, 130] on link "View External Url" at bounding box center [308, 132] width 37 height 7
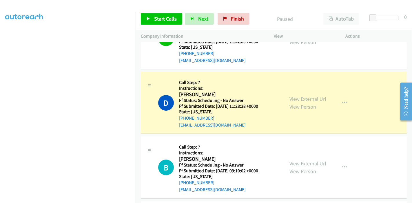
scroll to position [1545, 0]
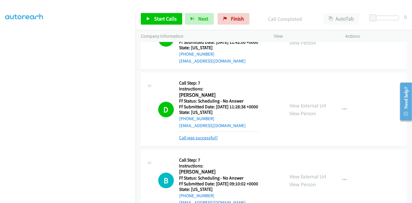
click at [208, 137] on link "Call was successful?" at bounding box center [198, 138] width 39 height 6
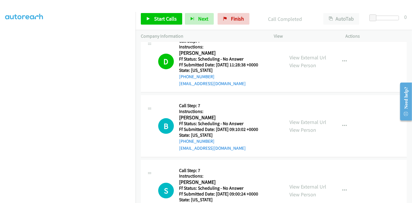
scroll to position [1610, 0]
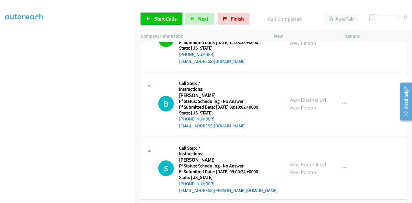
click at [152, 21] on link "Start Calls" at bounding box center [161, 19] width 41 height 12
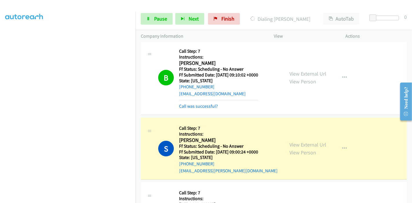
scroll to position [0, 0]
click at [151, 17] on link "Pause" at bounding box center [157, 19] width 32 height 12
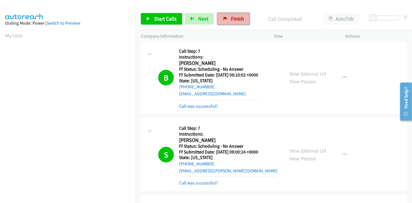
drag, startPoint x: 231, startPoint y: 20, endPoint x: 235, endPoint y: 61, distance: 41.3
click at [231, 20] on span "Finish" at bounding box center [237, 18] width 13 height 7
